Goal: Navigation & Orientation: Find specific page/section

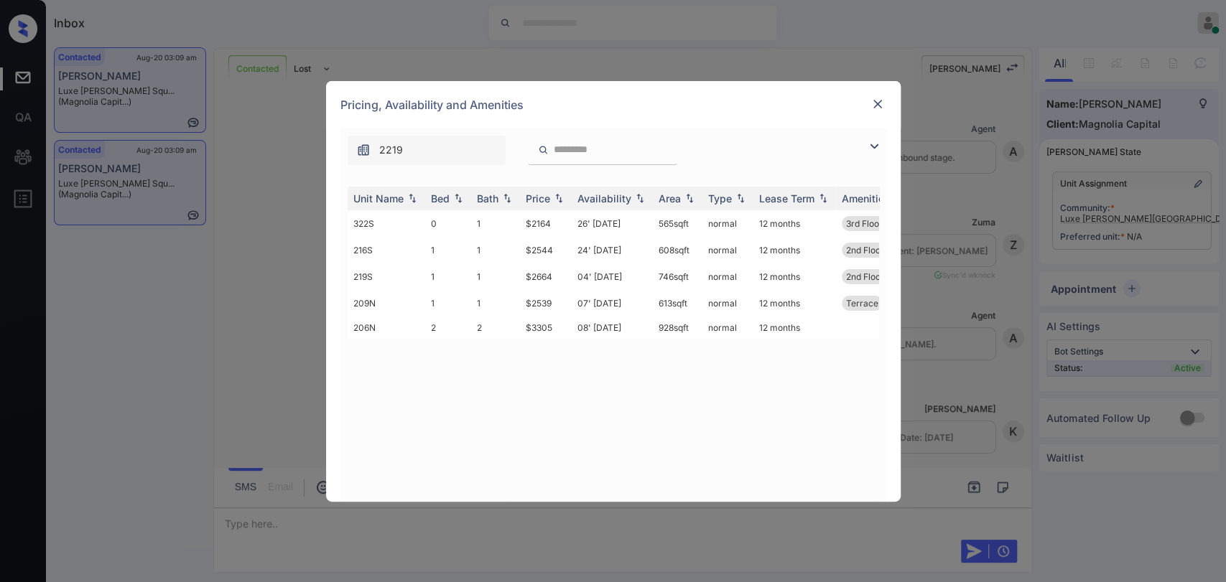
scroll to position [2307, 0]
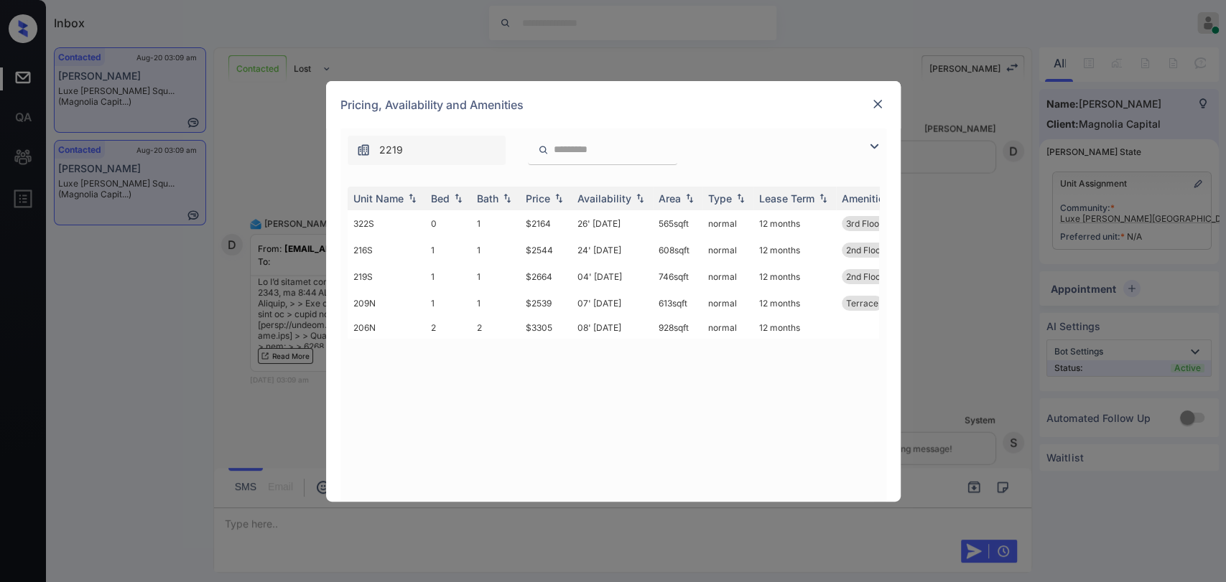
click at [867, 146] on img at bounding box center [873, 146] width 17 height 17
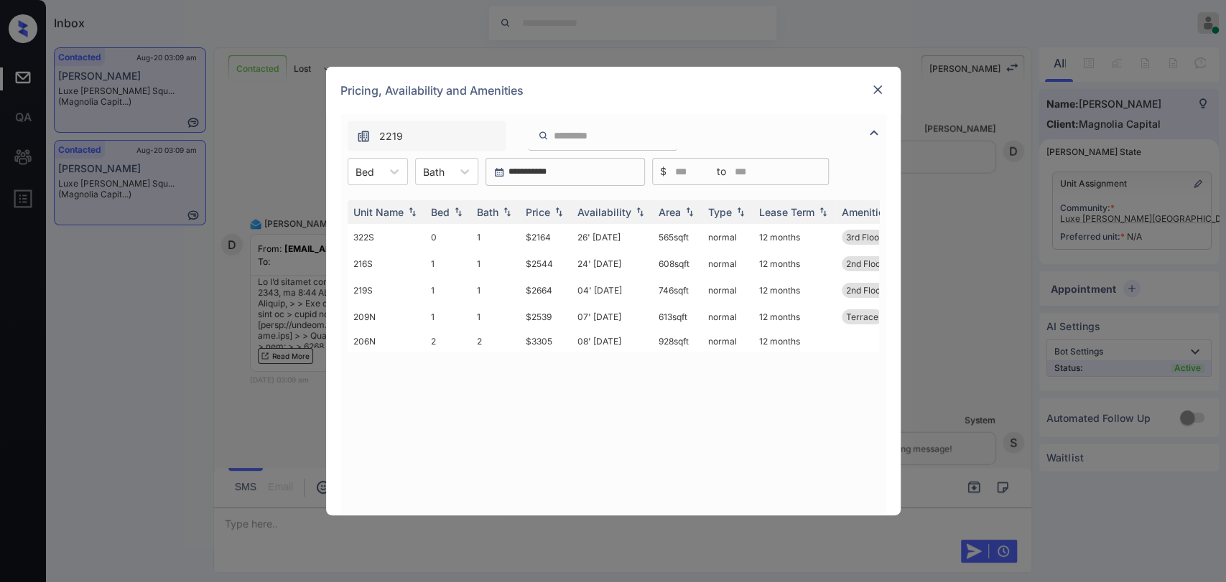
click at [877, 87] on img at bounding box center [877, 90] width 14 height 14
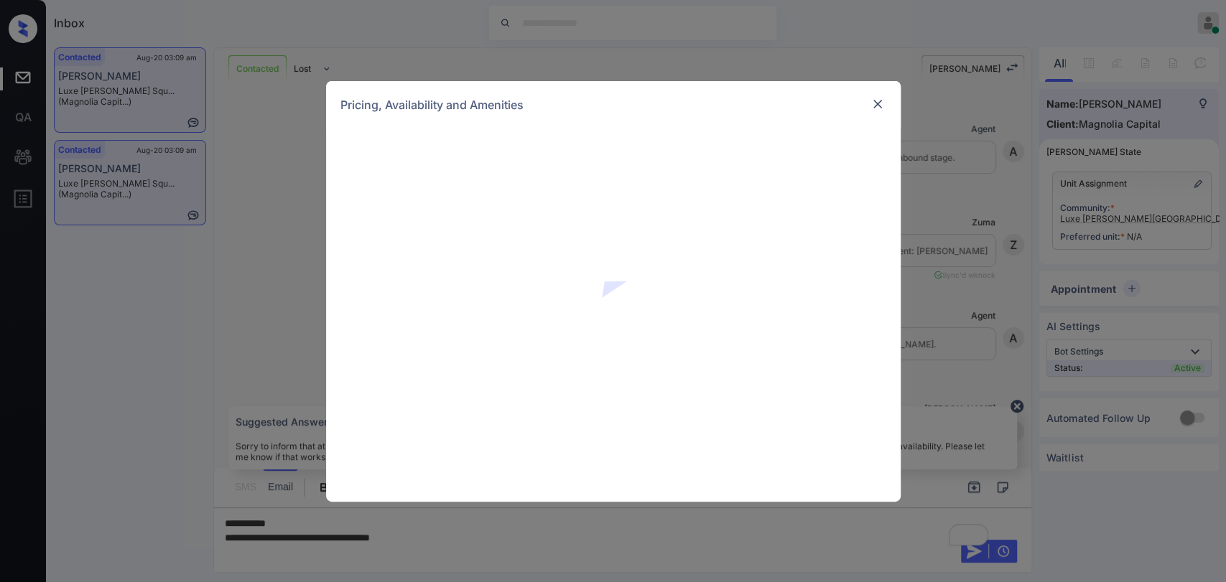
scroll to position [2307, 0]
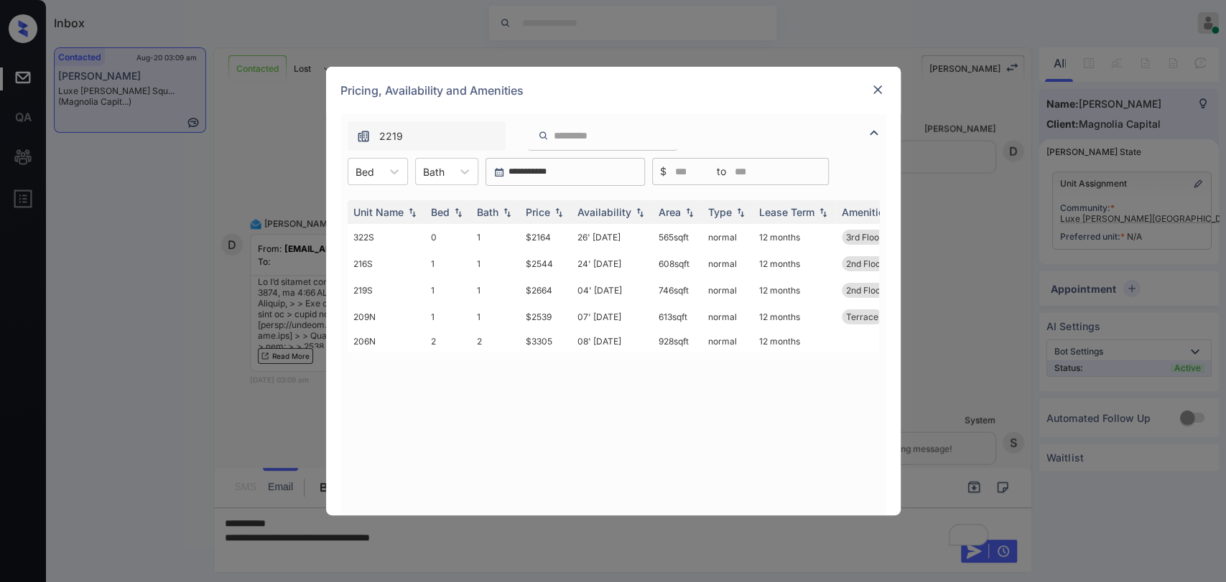
click at [878, 85] on img at bounding box center [877, 90] width 14 height 14
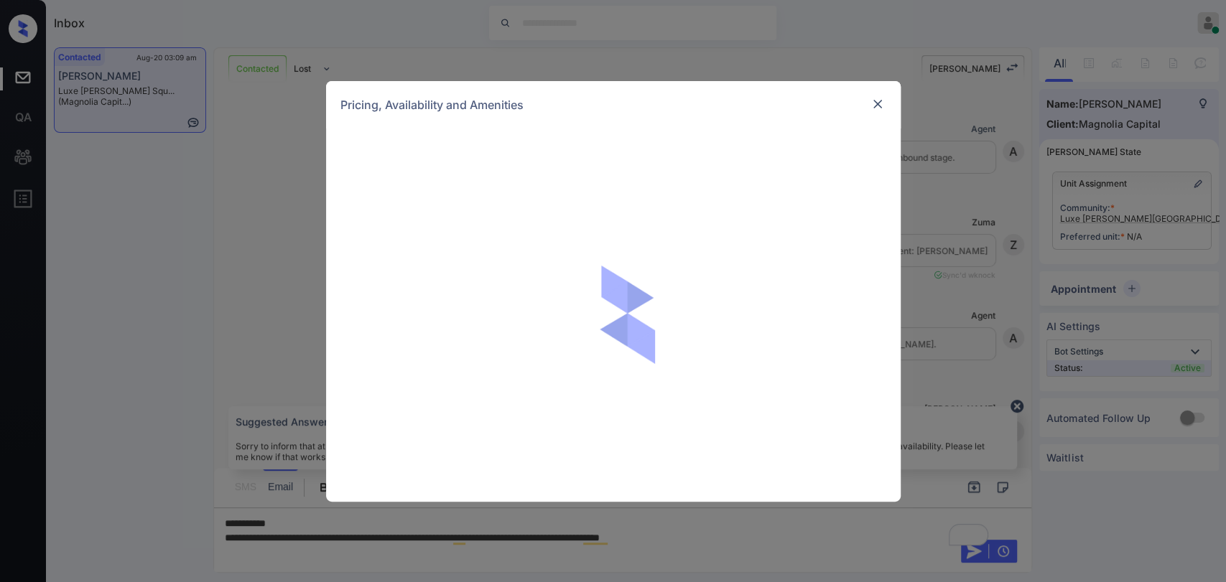
scroll to position [2307, 0]
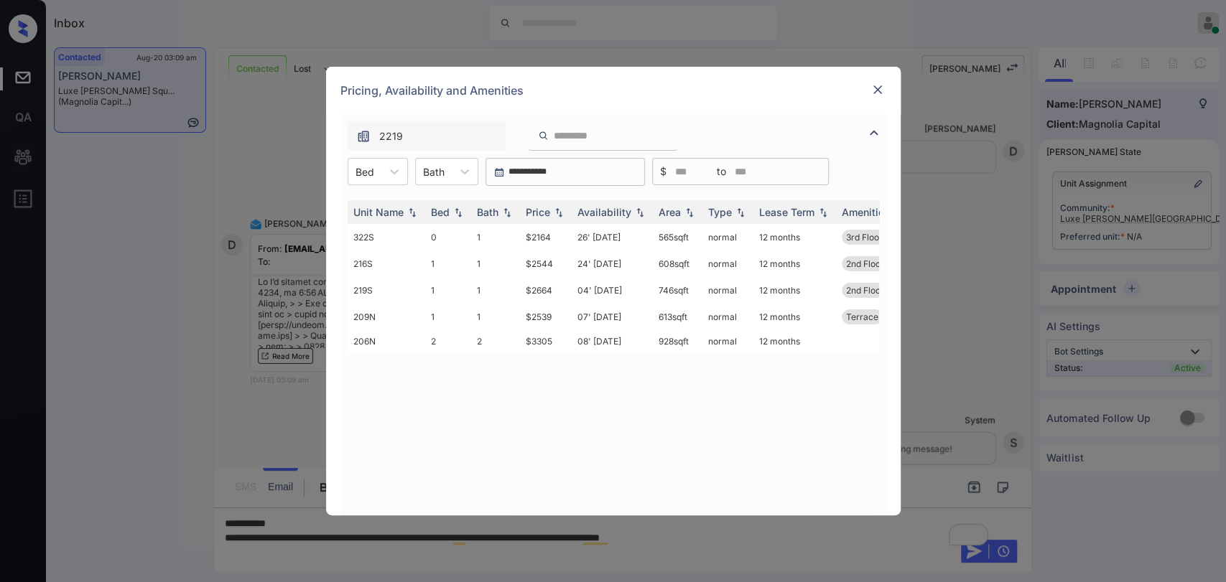
click at [876, 95] on img at bounding box center [877, 90] width 14 height 14
